Goal: Transaction & Acquisition: Subscribe to service/newsletter

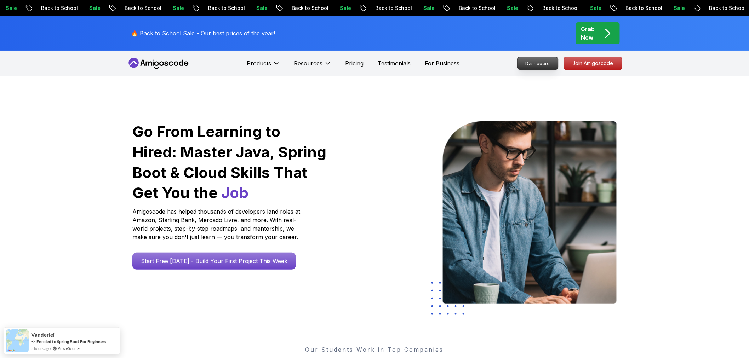
click at [540, 65] on p "Dashboard" at bounding box center [537, 63] width 41 height 12
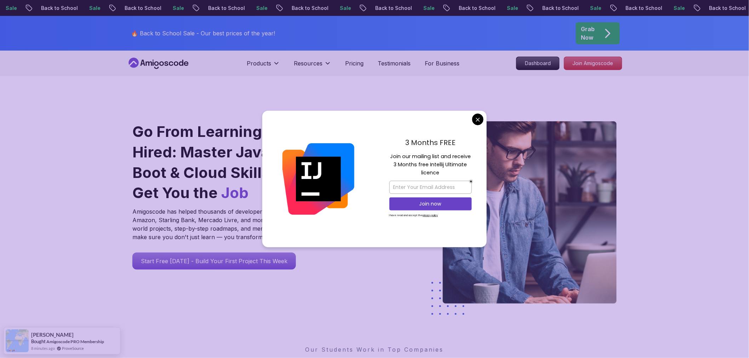
click at [599, 30] on div "Grab Now" at bounding box center [597, 33] width 33 height 17
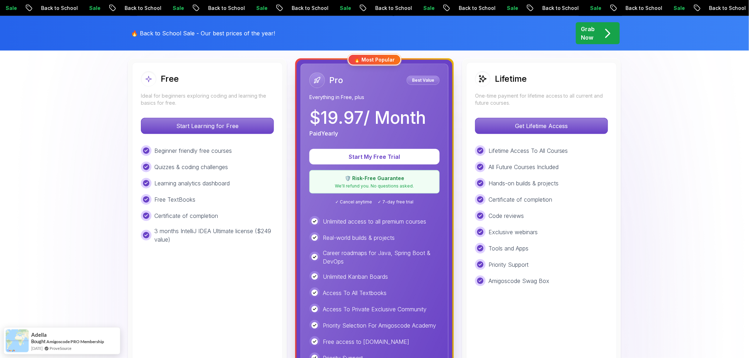
scroll to position [157, 0]
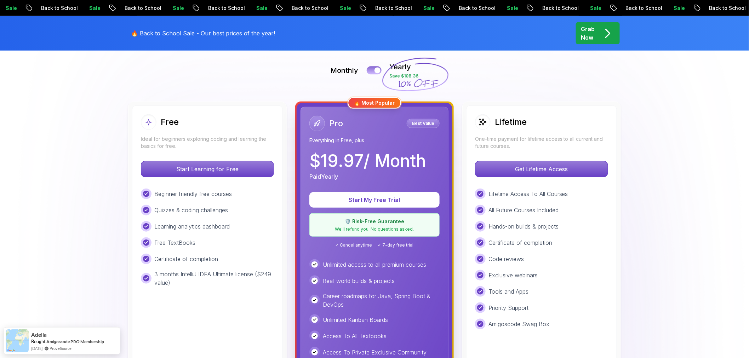
click at [374, 72] on button at bounding box center [374, 70] width 15 height 8
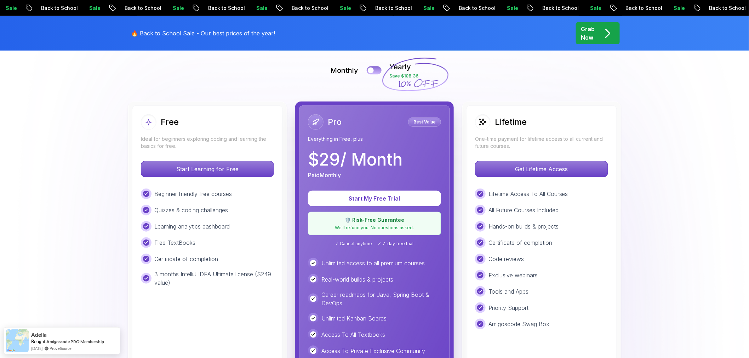
click at [375, 71] on button at bounding box center [374, 70] width 15 height 8
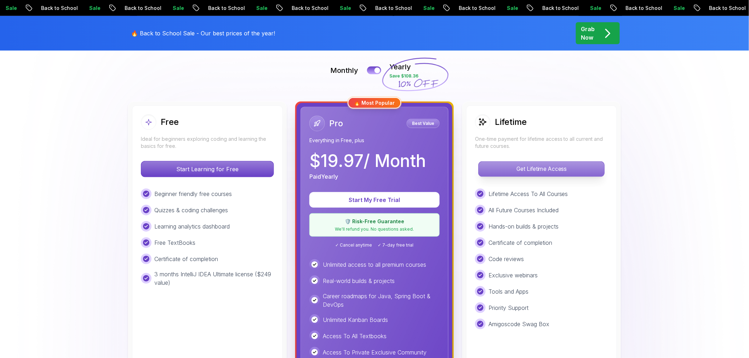
click at [545, 169] on p "Get Lifetime Access" at bounding box center [541, 169] width 126 height 15
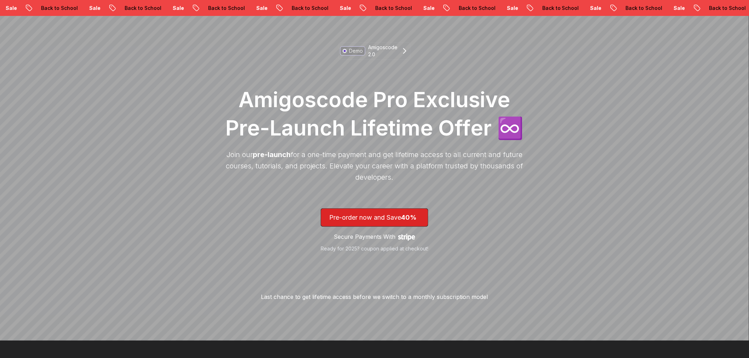
scroll to position [157, 0]
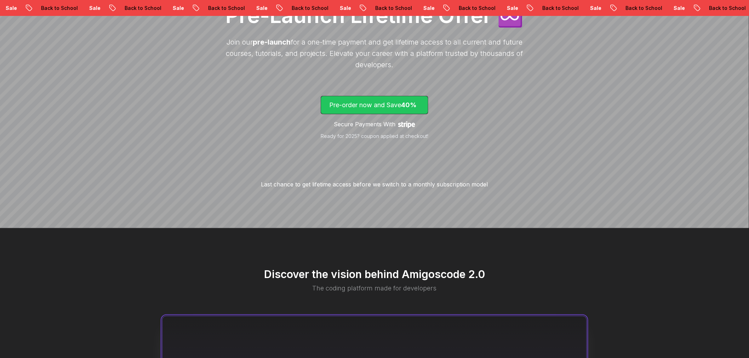
click at [405, 108] on span "40%" at bounding box center [409, 104] width 16 height 7
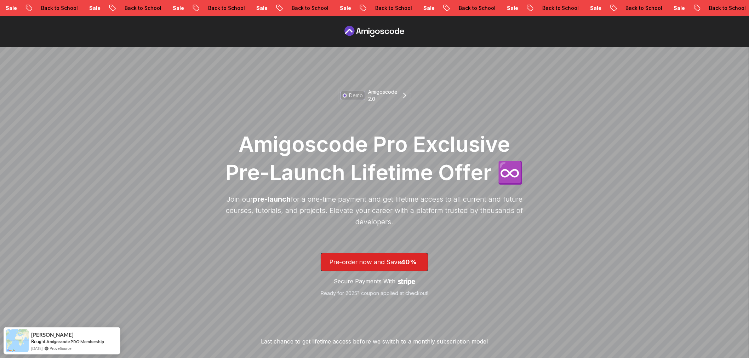
click at [375, 34] on icon at bounding box center [375, 31] width 64 height 11
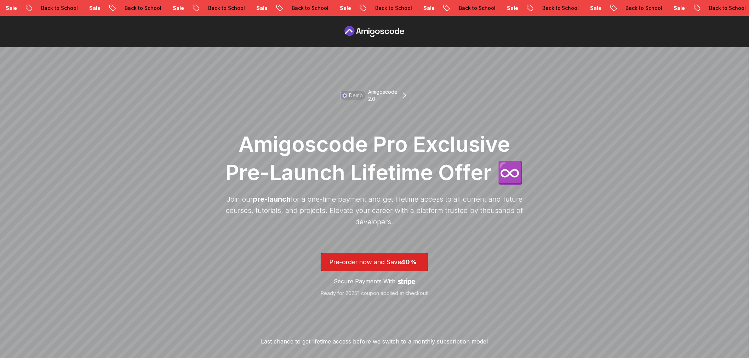
click at [381, 29] on icon at bounding box center [375, 31] width 64 height 11
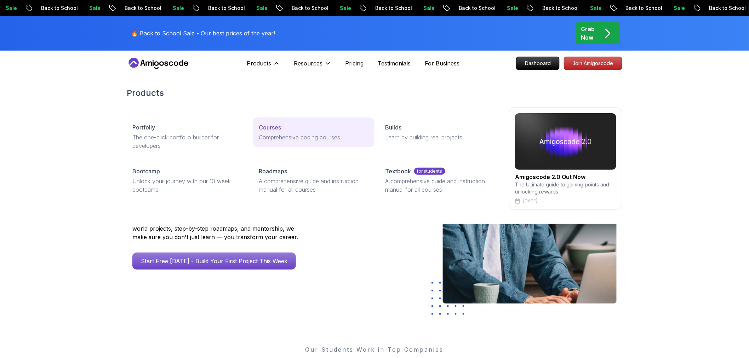
click at [279, 123] on p "Courses" at bounding box center [270, 127] width 22 height 8
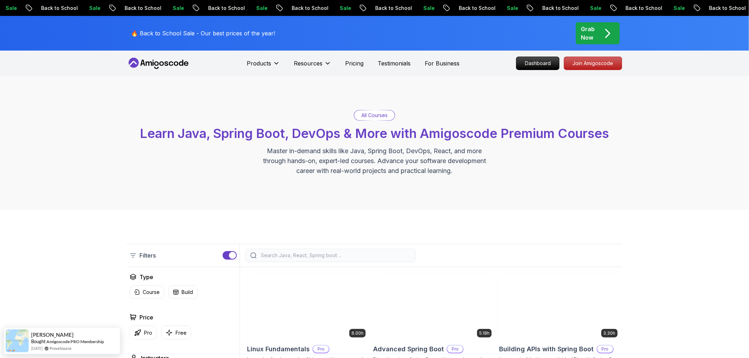
scroll to position [79, 0]
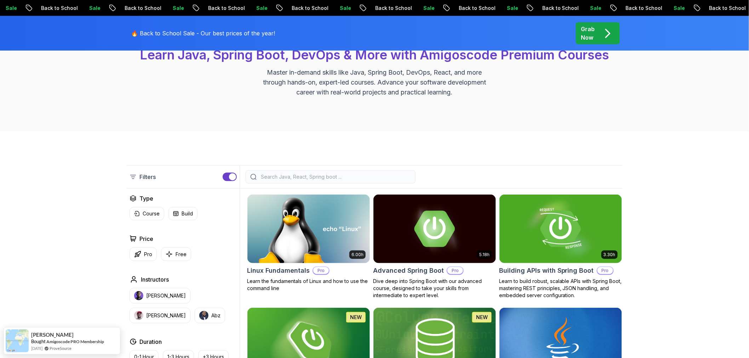
click at [392, 176] on input "search" at bounding box center [334, 176] width 151 height 7
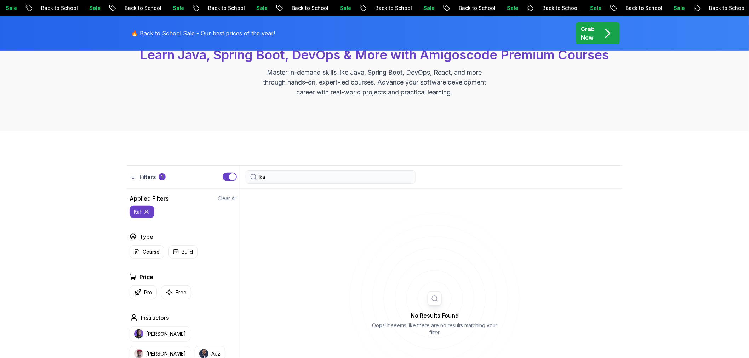
type input "k"
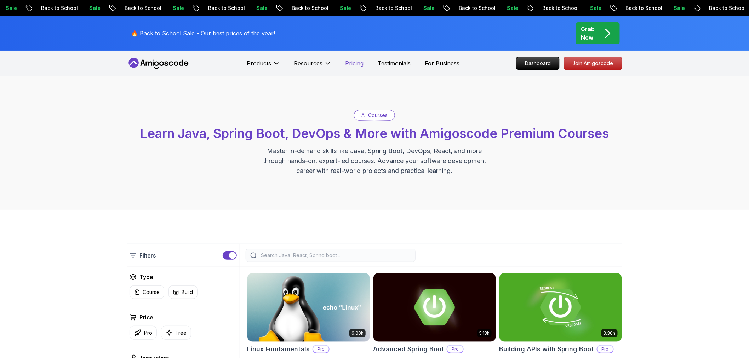
click at [349, 62] on p "Pricing" at bounding box center [354, 63] width 18 height 8
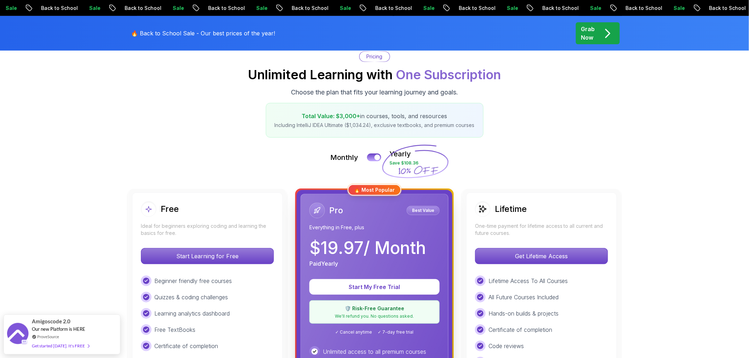
scroll to position [157, 0]
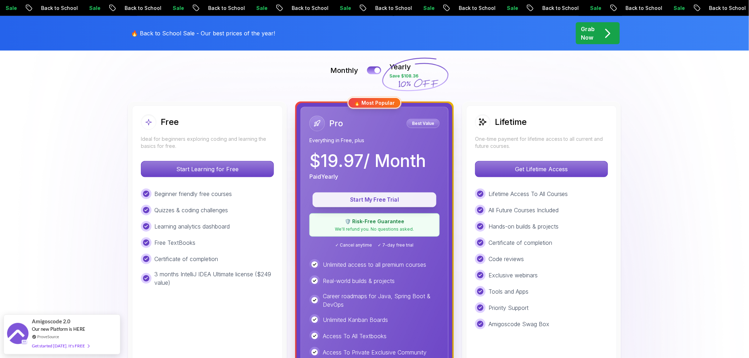
click at [411, 198] on p "Start My Free Trial" at bounding box center [375, 200] width 108 height 8
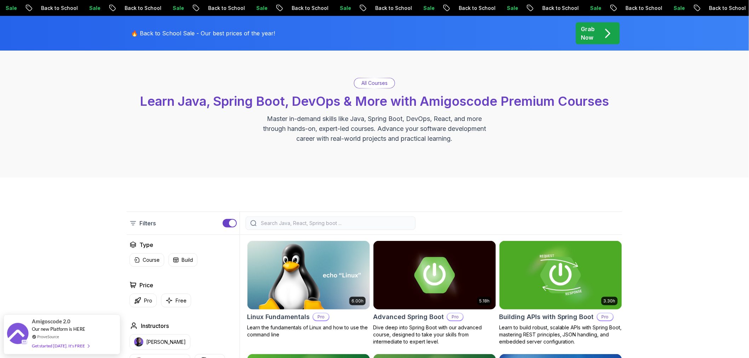
click at [598, 34] on div "Grab Now" at bounding box center [597, 33] width 33 height 17
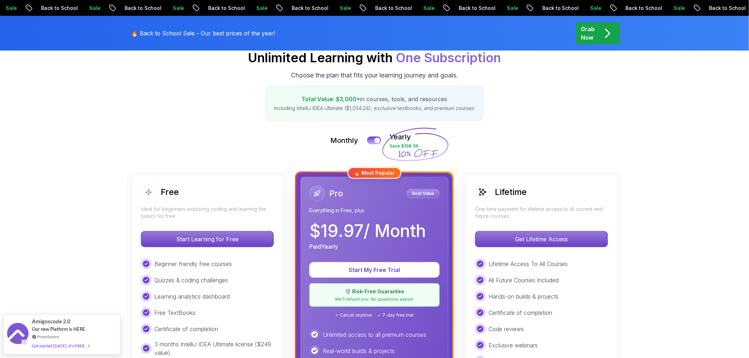
scroll to position [150, 0]
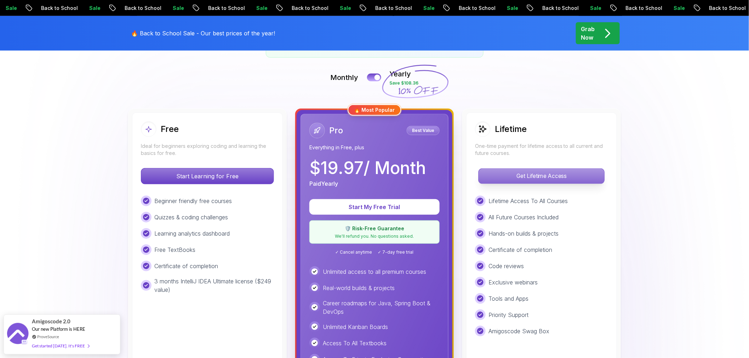
click at [551, 177] on p "Get Lifetime Access" at bounding box center [541, 176] width 126 height 15
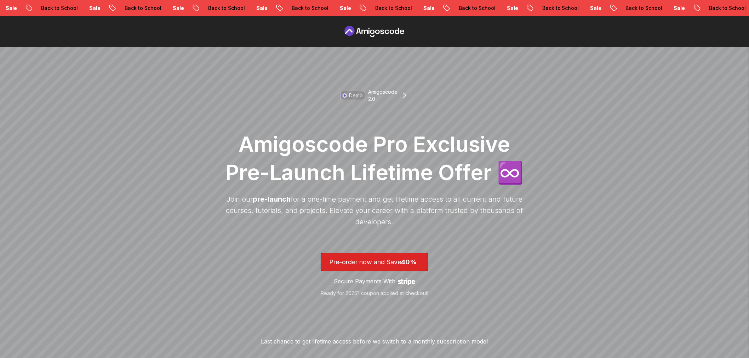
click at [389, 32] on icon at bounding box center [375, 31] width 64 height 11
click at [374, 32] on icon at bounding box center [372, 32] width 5 height 4
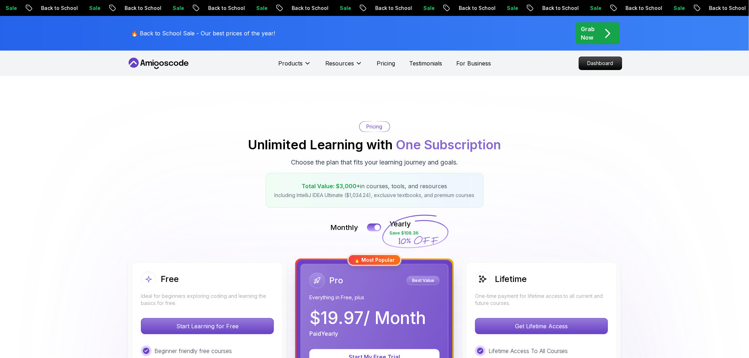
scroll to position [150, 0]
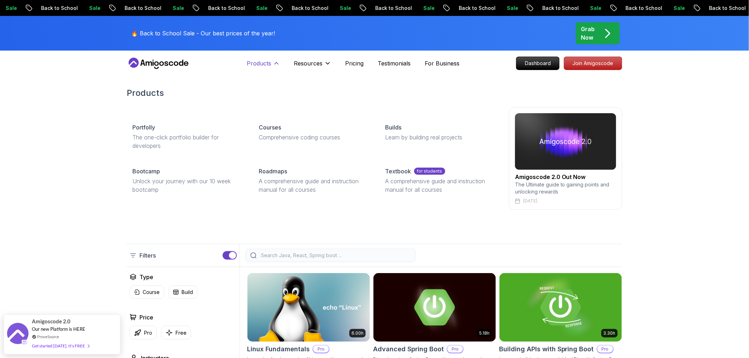
click at [274, 62] on icon at bounding box center [276, 63] width 7 height 7
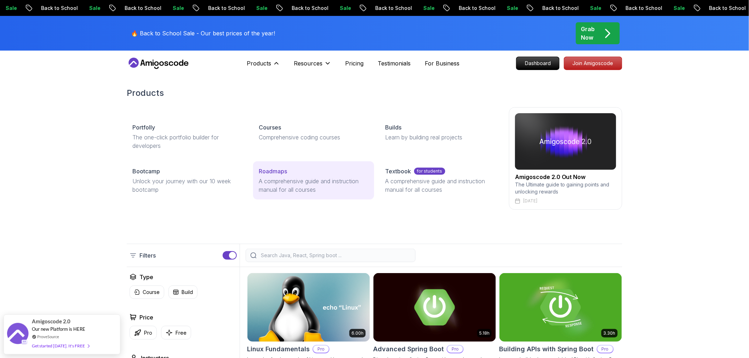
click at [299, 174] on div "Roadmaps" at bounding box center [313, 171] width 109 height 8
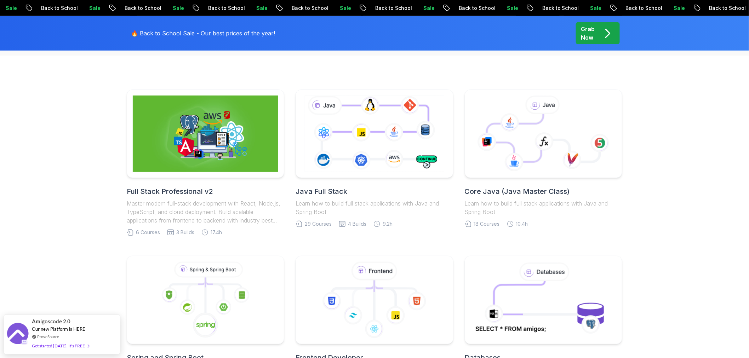
scroll to position [157, 0]
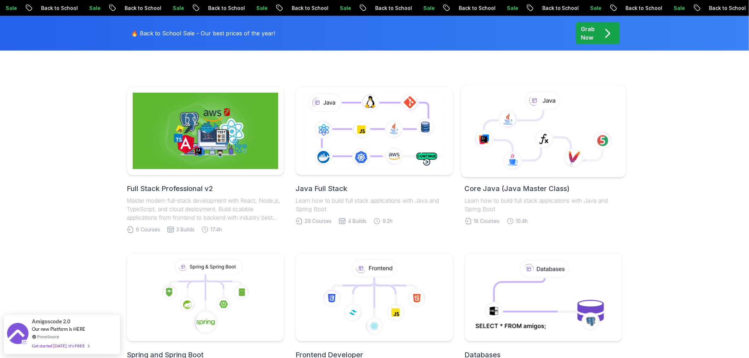
click at [567, 156] on icon at bounding box center [573, 158] width 20 height 19
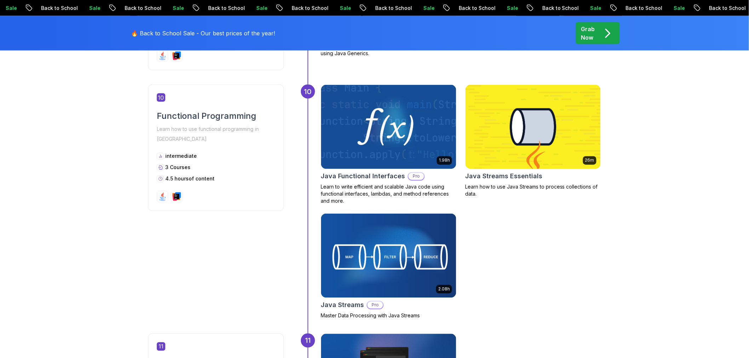
scroll to position [1533, 0]
